Goal: Information Seeking & Learning: Learn about a topic

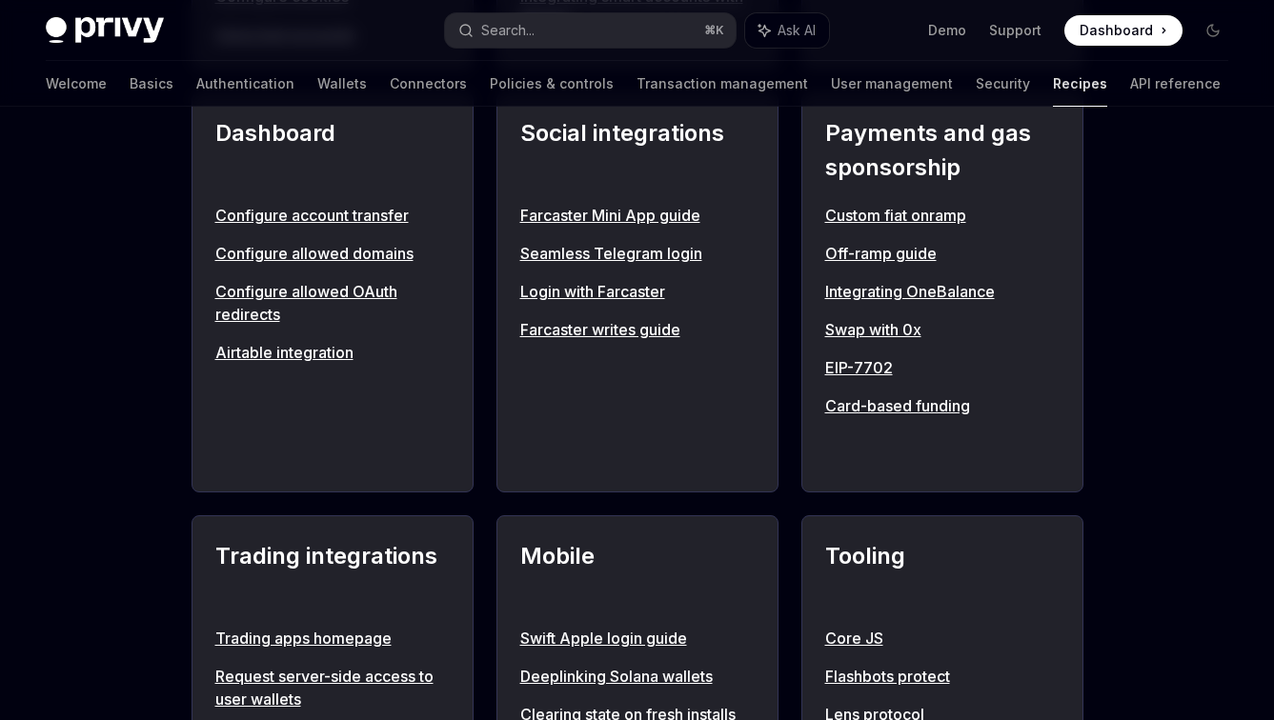
scroll to position [884, 0]
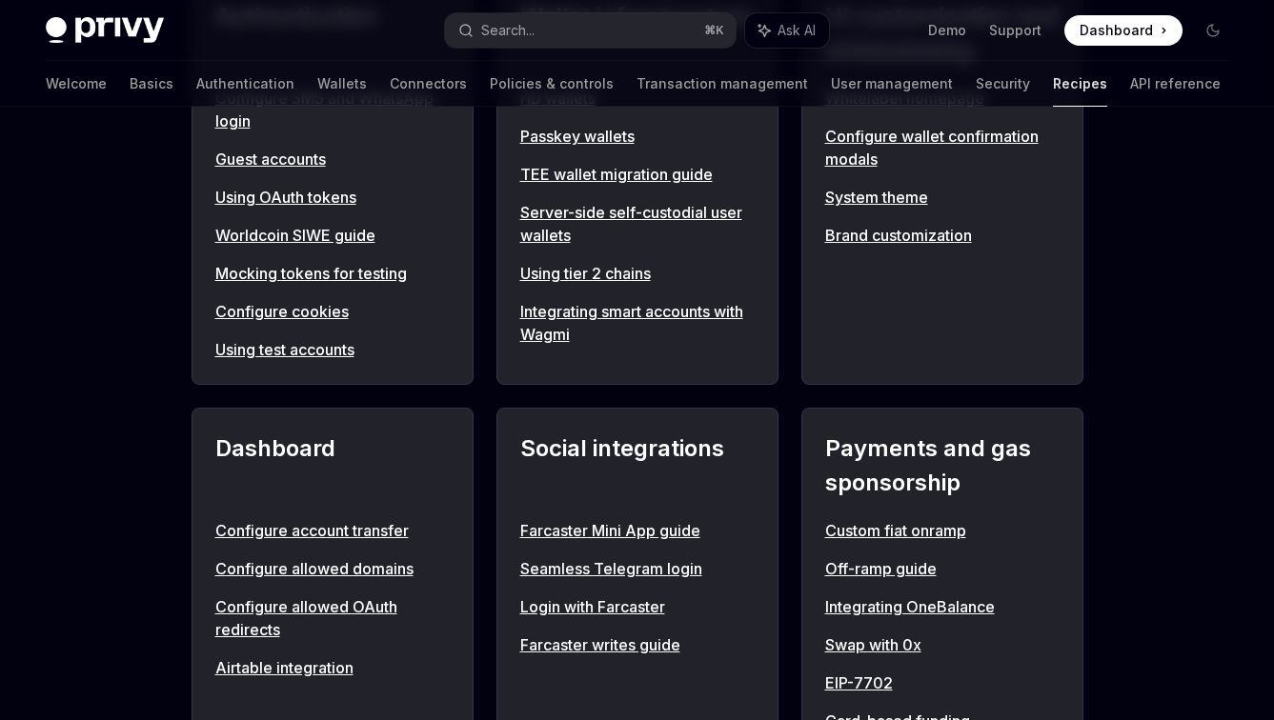
click at [888, 566] on link "Off-ramp guide" at bounding box center [942, 568] width 234 height 23
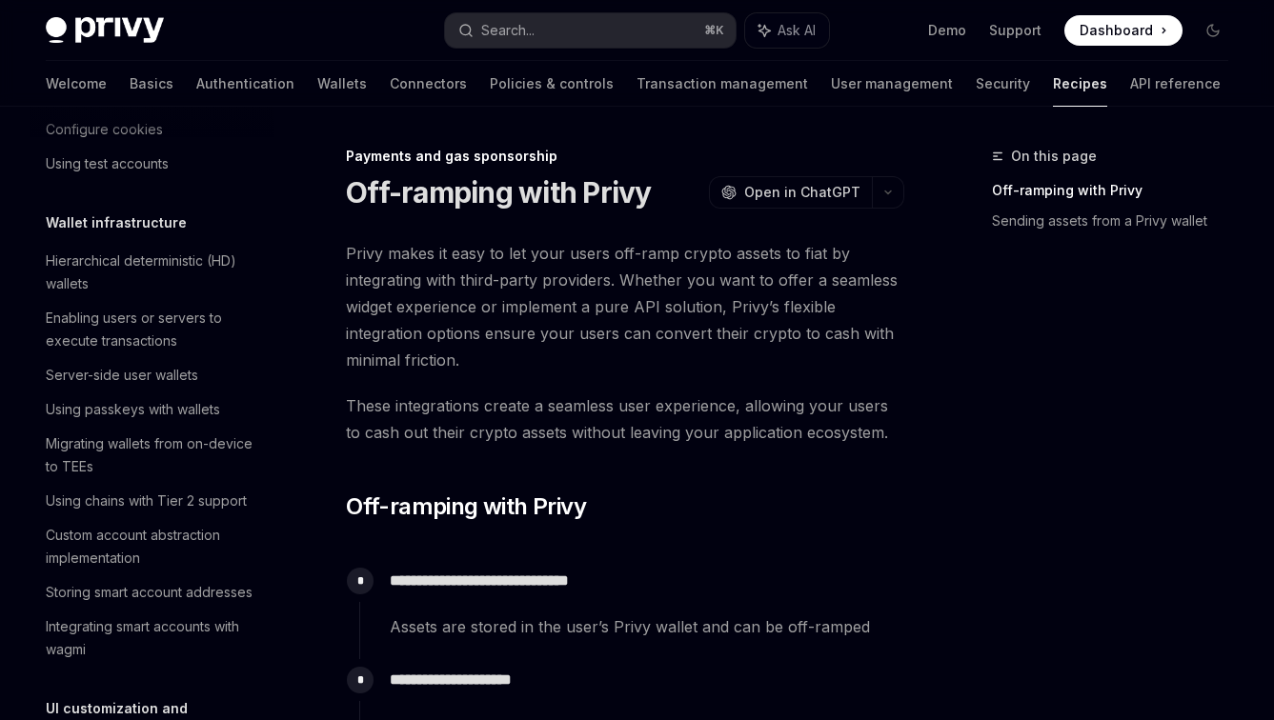
scroll to position [5, 0]
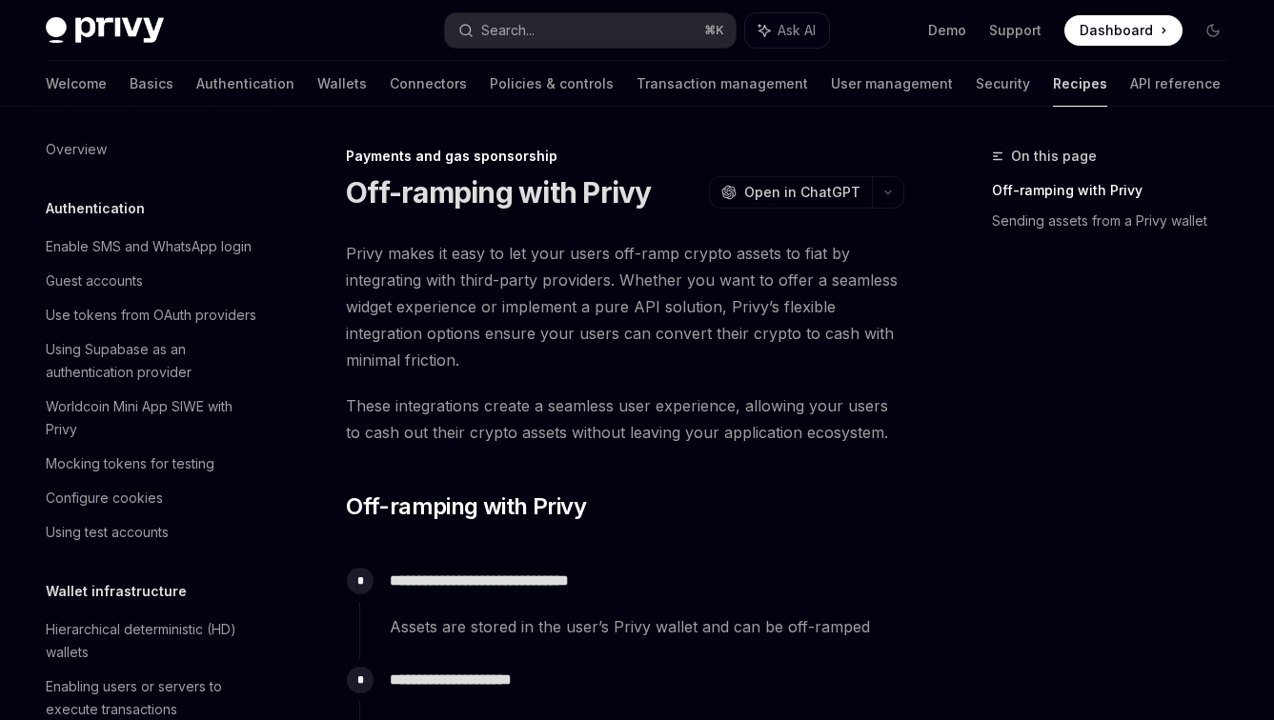
click at [1053, 92] on link "Recipes" at bounding box center [1080, 84] width 54 height 46
click at [1053, 81] on link "Recipes" at bounding box center [1080, 84] width 54 height 46
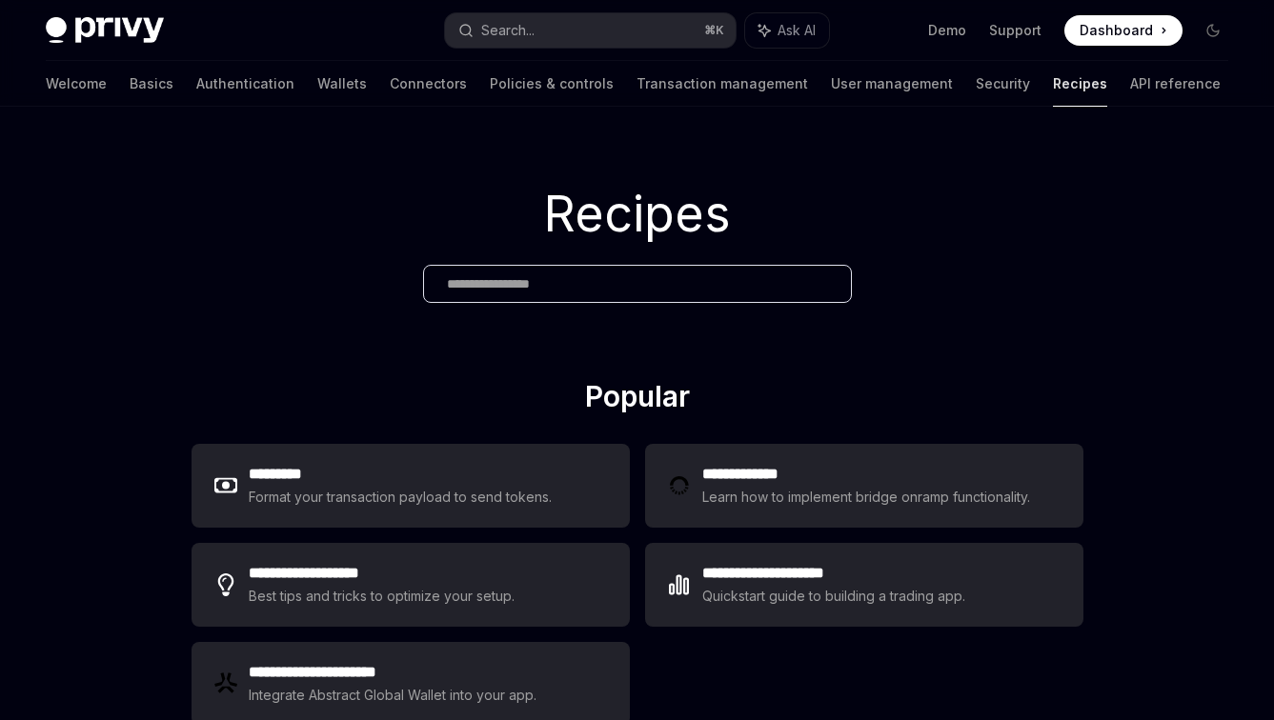
type textarea "*"
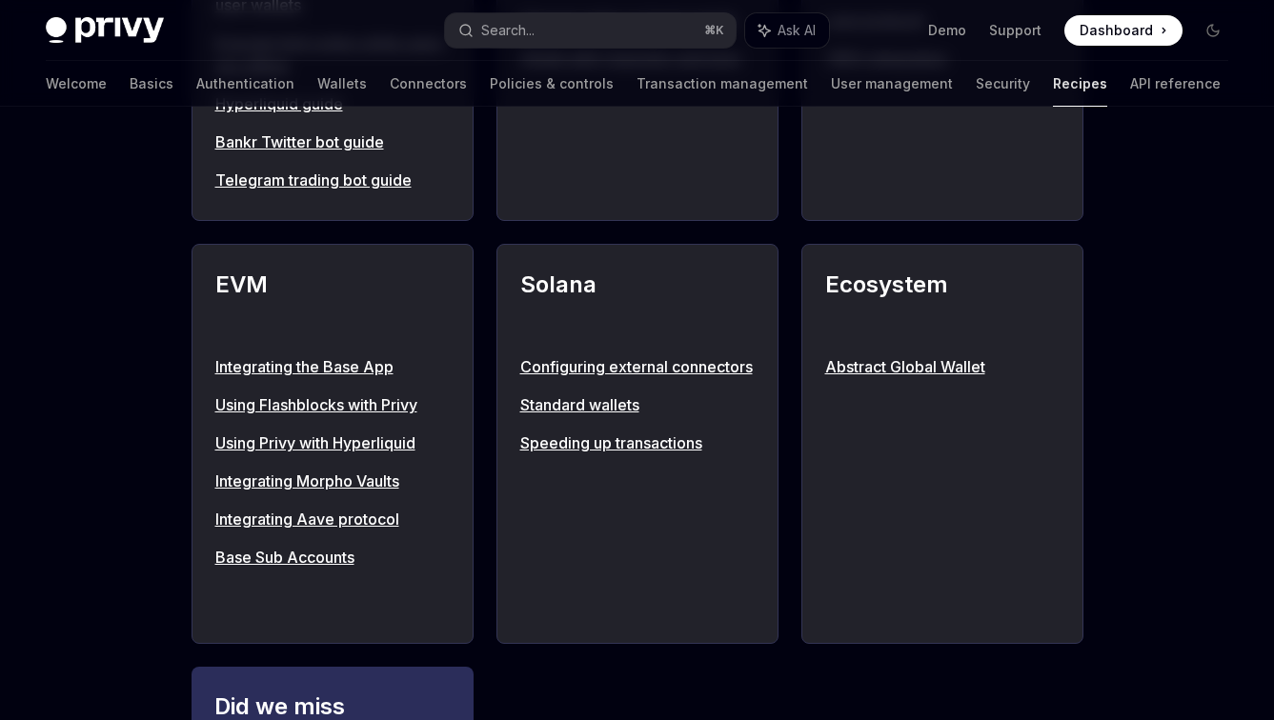
scroll to position [2302, 0]
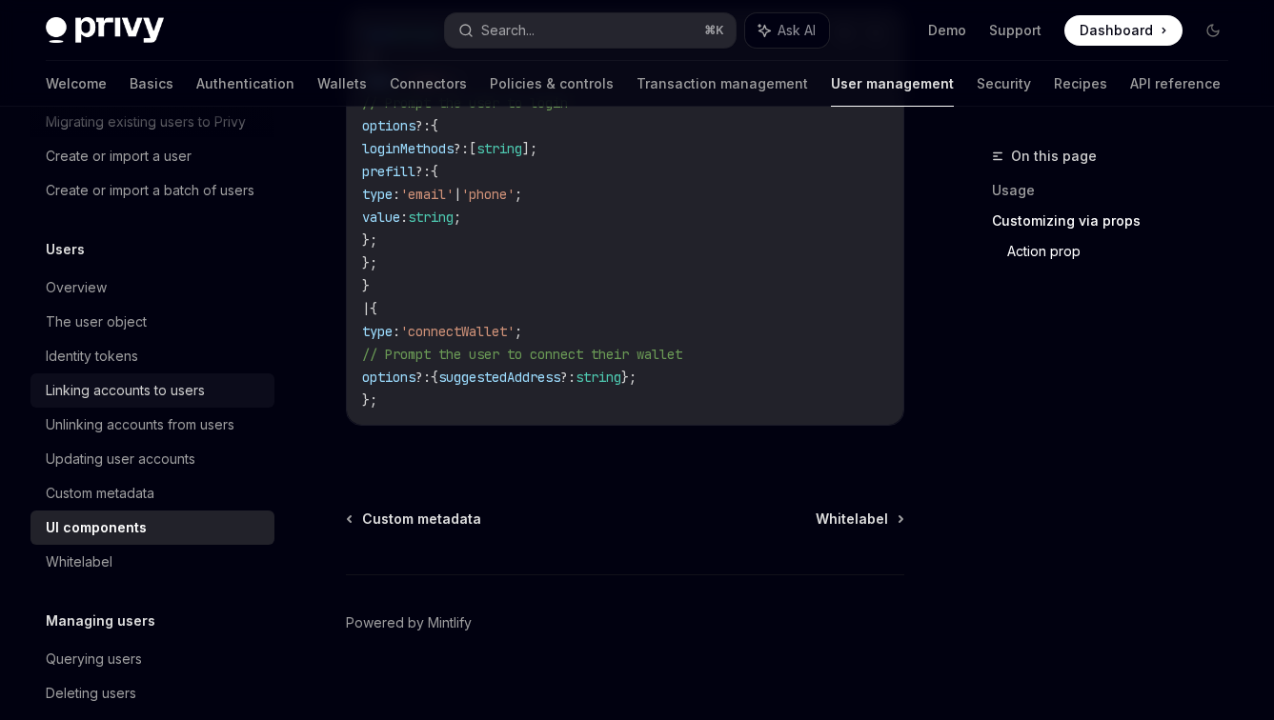
scroll to position [192, 0]
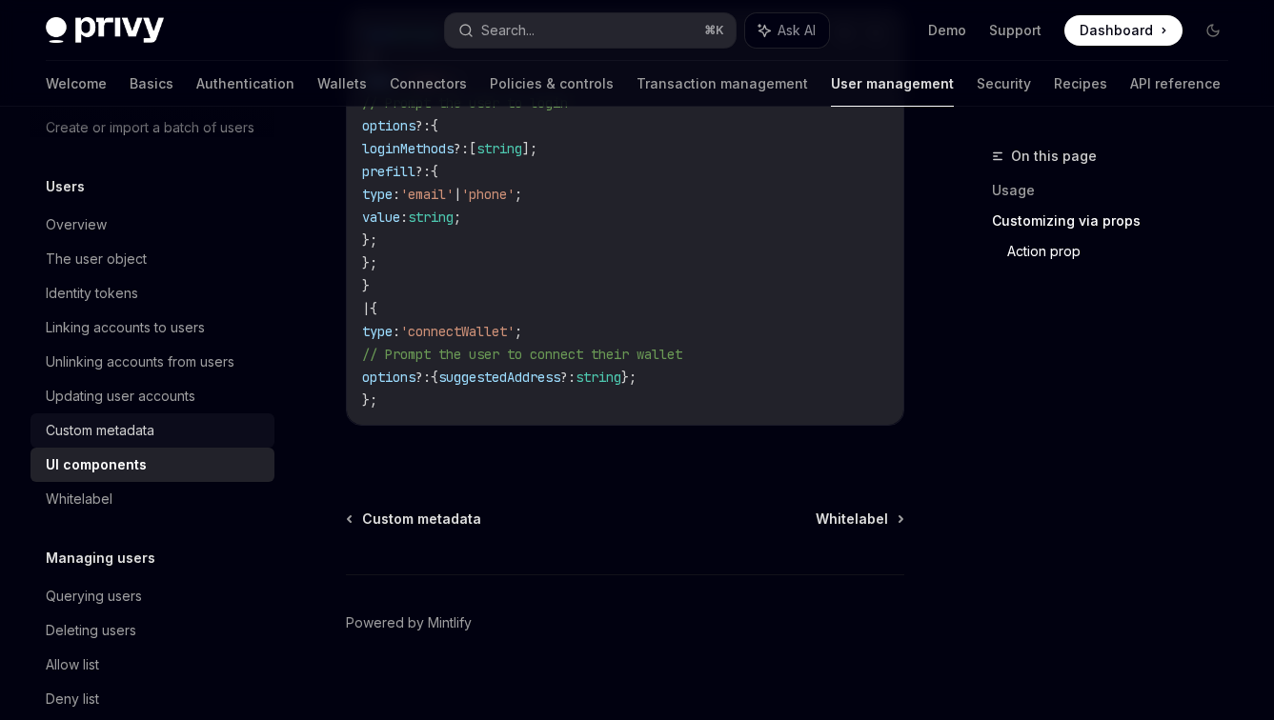
click at [221, 442] on div "Custom metadata" at bounding box center [154, 430] width 217 height 23
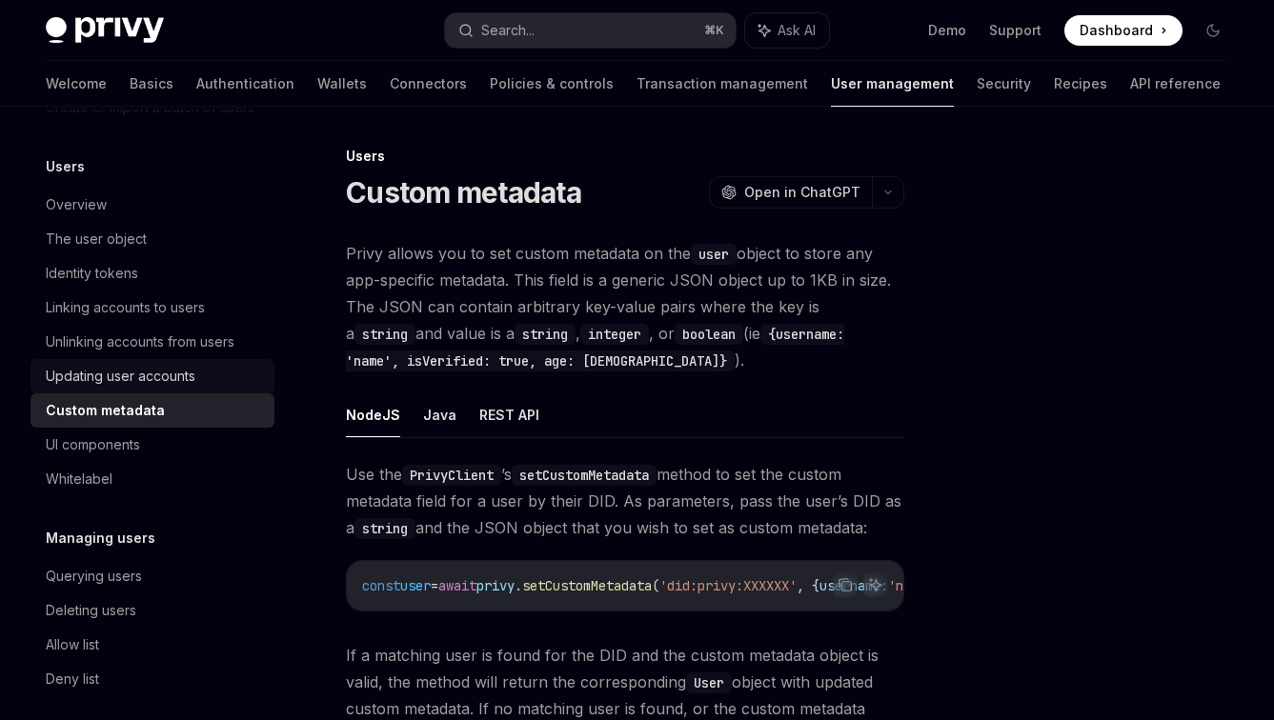
scroll to position [213, 0]
click at [175, 318] on div "Linking accounts to users" at bounding box center [125, 306] width 159 height 23
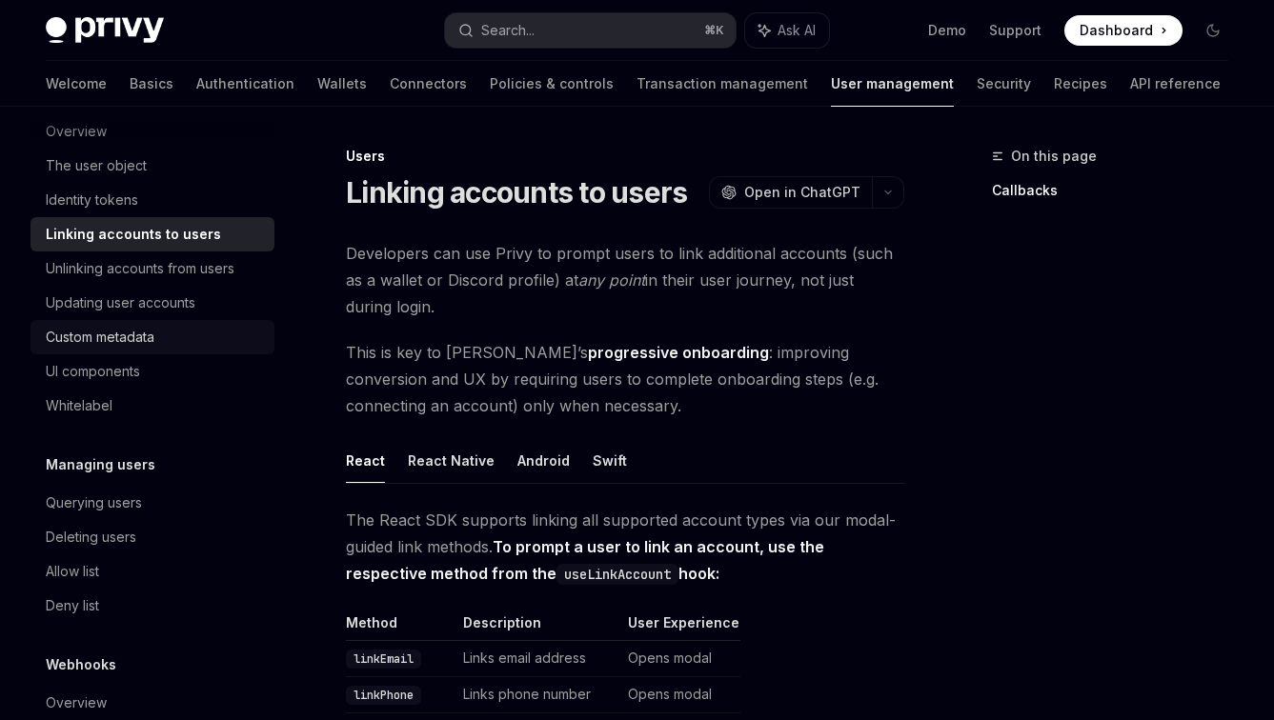
scroll to position [381, 0]
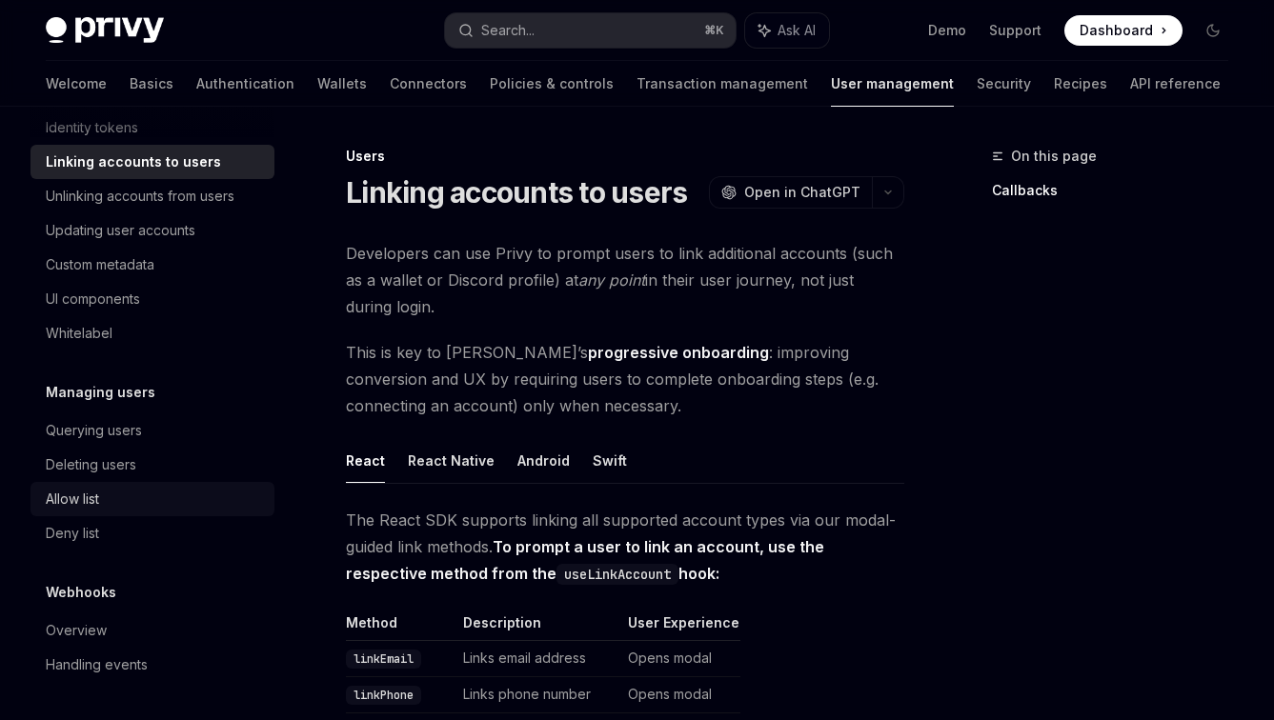
click at [128, 497] on div "Allow list" at bounding box center [154, 499] width 217 height 23
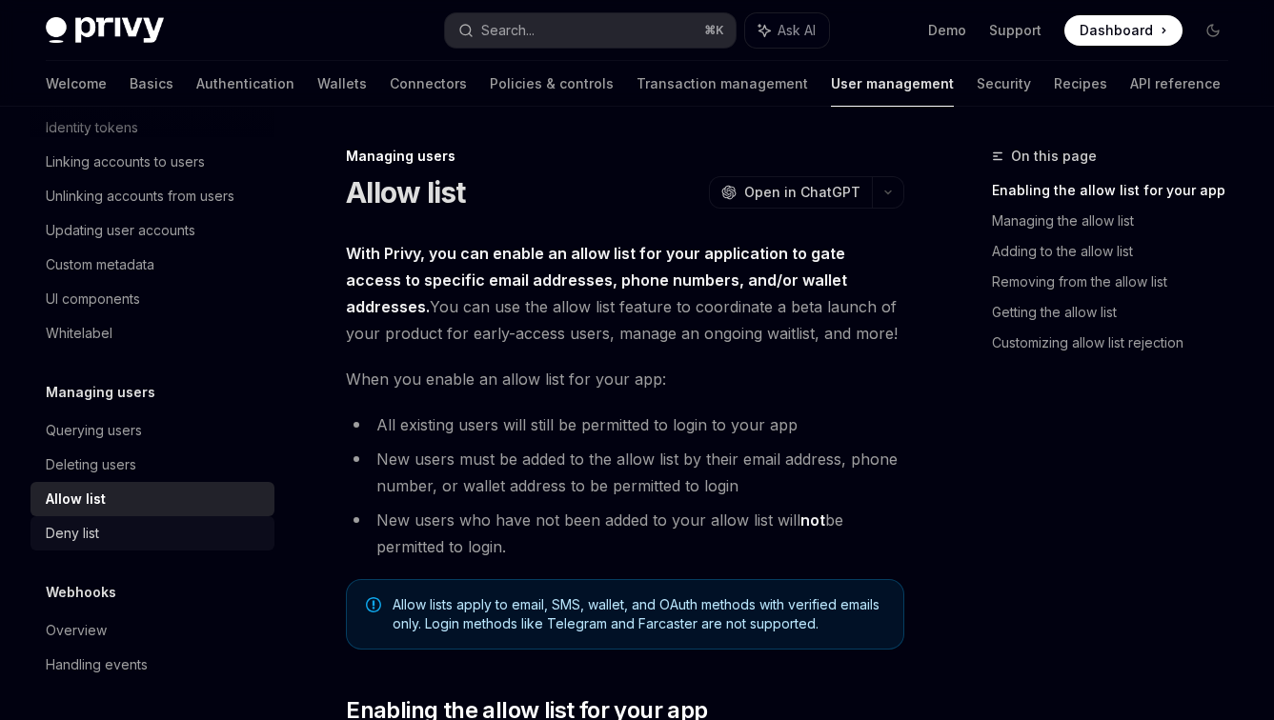
click at [122, 531] on div "Deny list" at bounding box center [154, 533] width 217 height 23
type textarea "*"
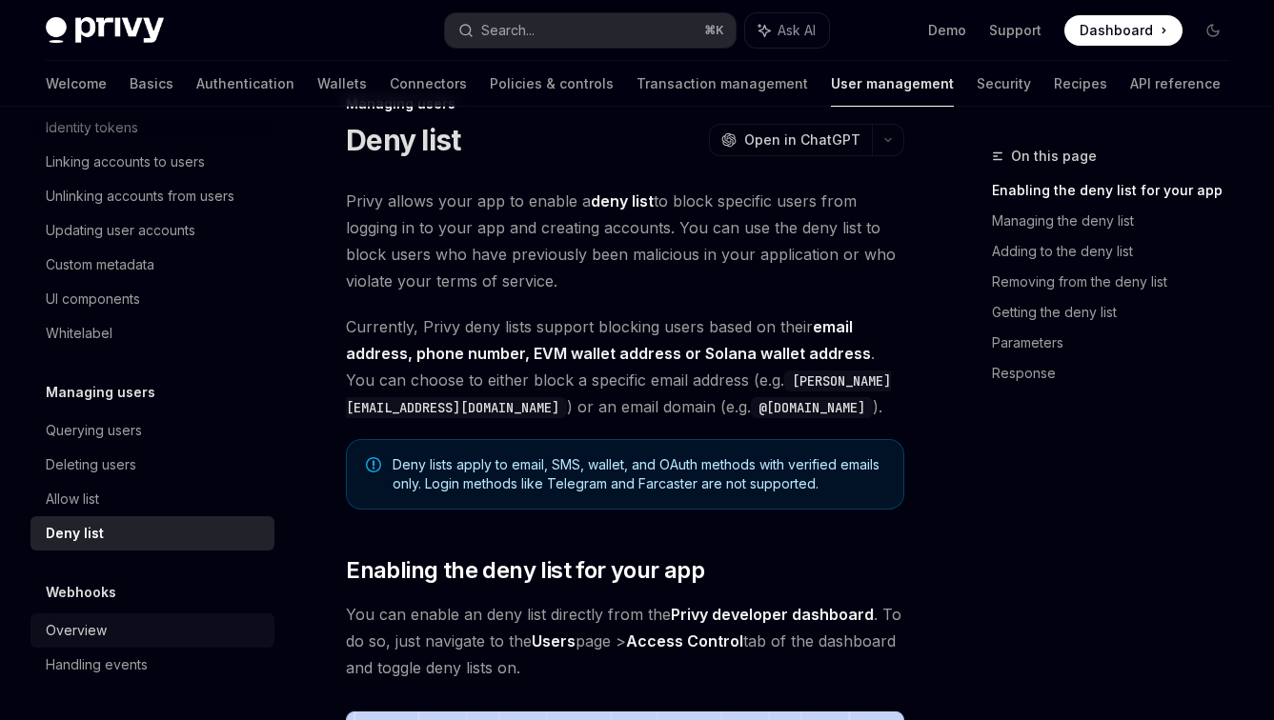
scroll to position [56, 0]
